Goal: Task Accomplishment & Management: Use online tool/utility

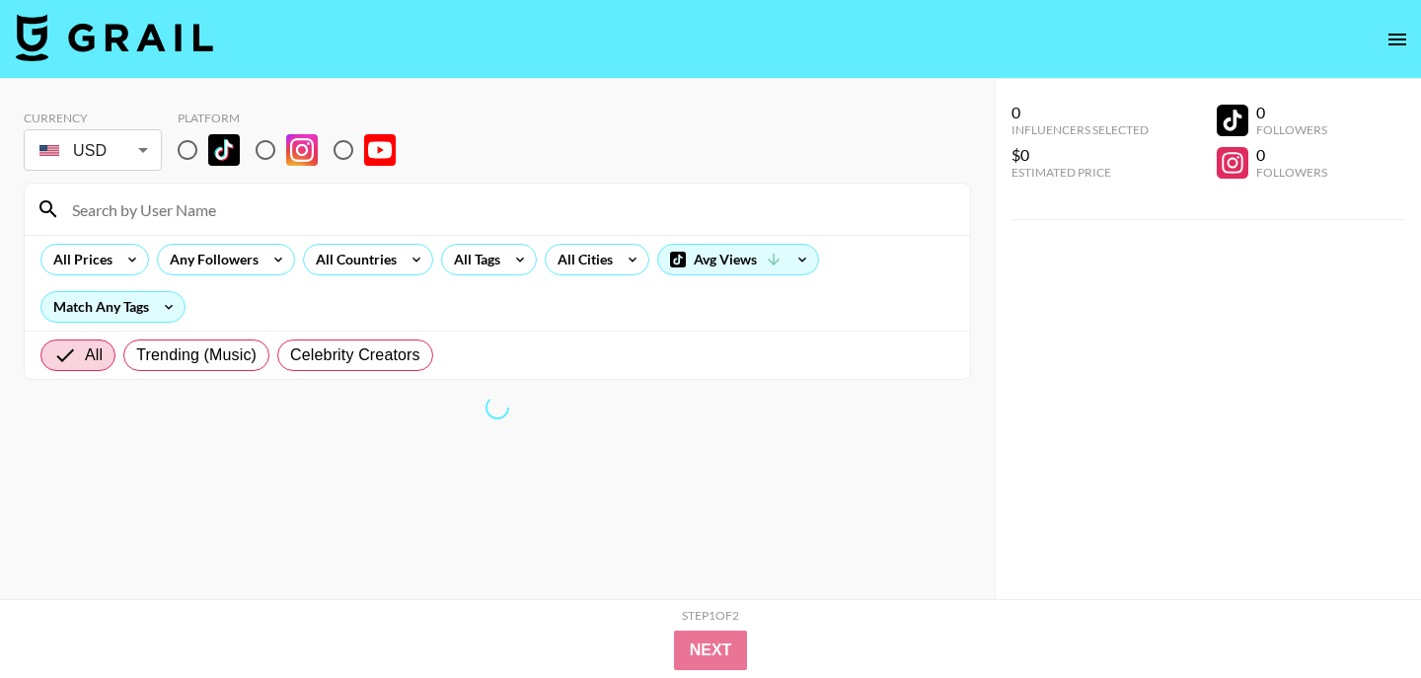
click at [191, 159] on input "radio" at bounding box center [187, 149] width 41 height 41
radio input "true"
click at [189, 150] on input "radio" at bounding box center [187, 149] width 41 height 41
radio input "true"
click at [159, 211] on input at bounding box center [509, 209] width 898 height 32
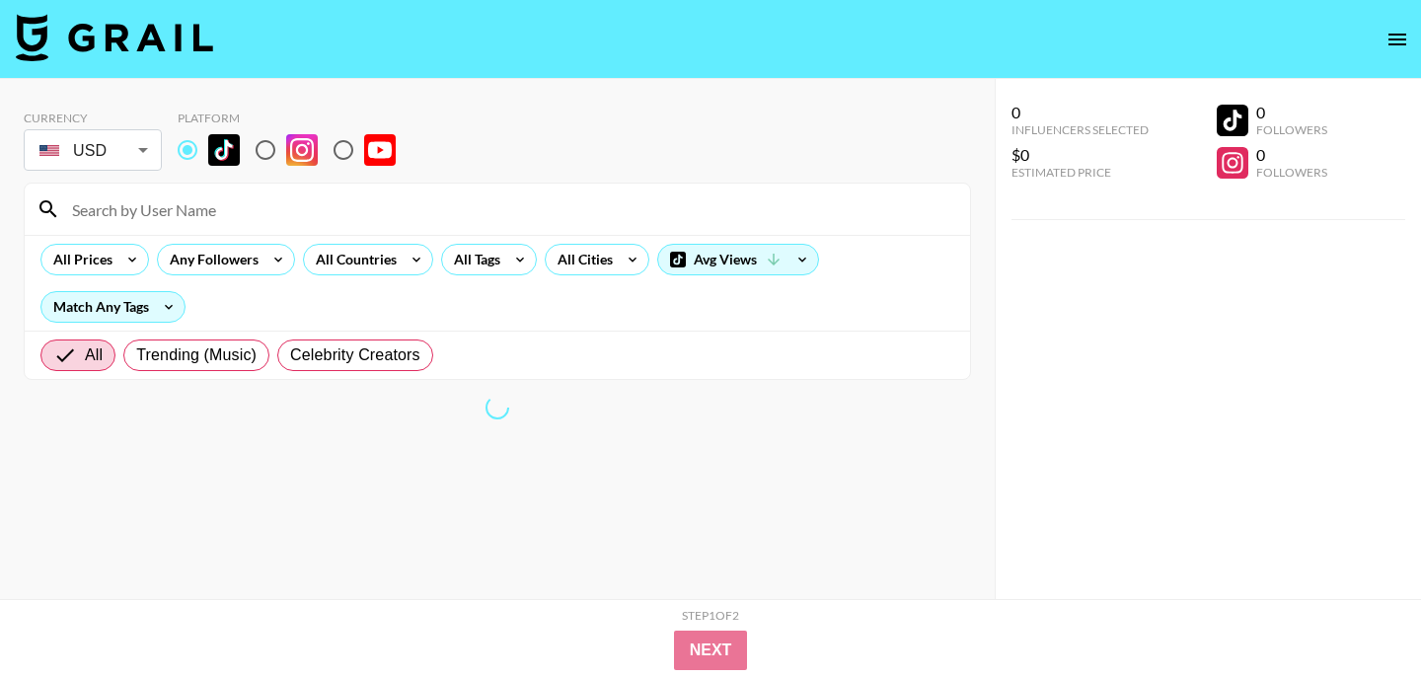
paste input "brookemonk_"
click at [159, 211] on input "brookemonk_" at bounding box center [509, 209] width 898 height 32
type input "brookemonk_"
